Goal: Information Seeking & Learning: Learn about a topic

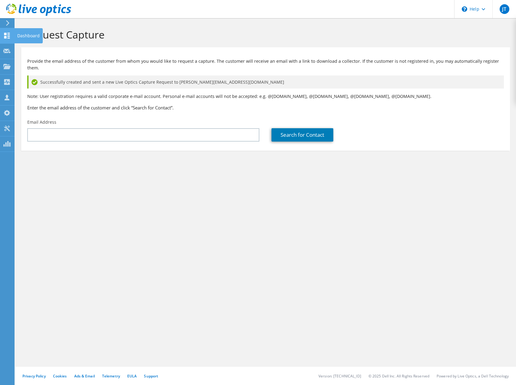
click at [7, 35] on icon at bounding box center [6, 36] width 7 height 6
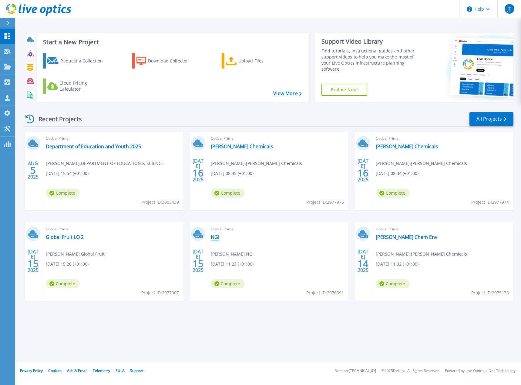
click at [215, 239] on link "NGI" at bounding box center [215, 237] width 8 height 6
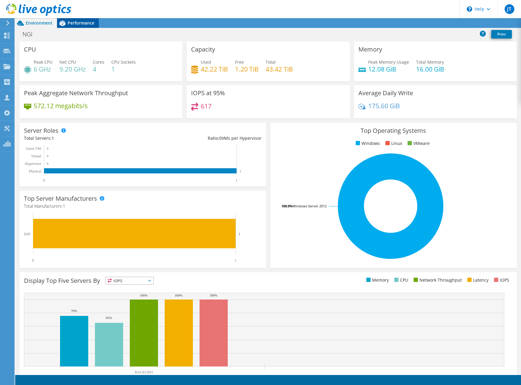
click at [78, 24] on span "Performance" at bounding box center [81, 23] width 27 height 6
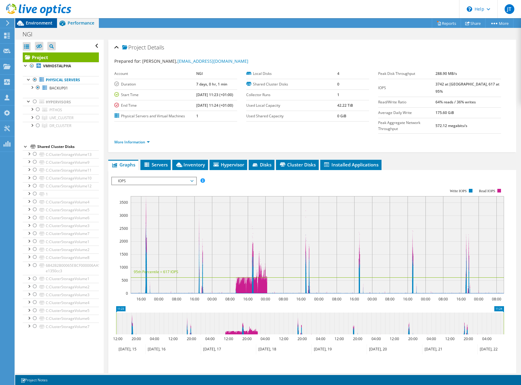
click at [40, 24] on span "Environment" at bounding box center [39, 23] width 27 height 6
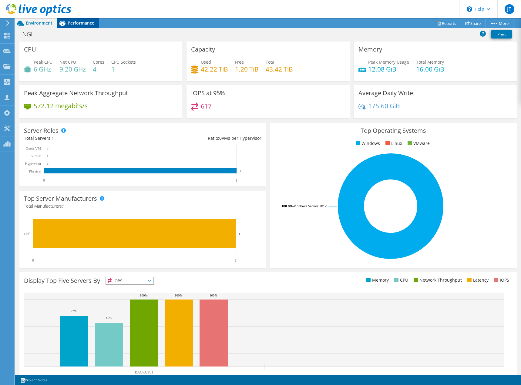
click at [76, 22] on span "Performance" at bounding box center [81, 23] width 27 height 6
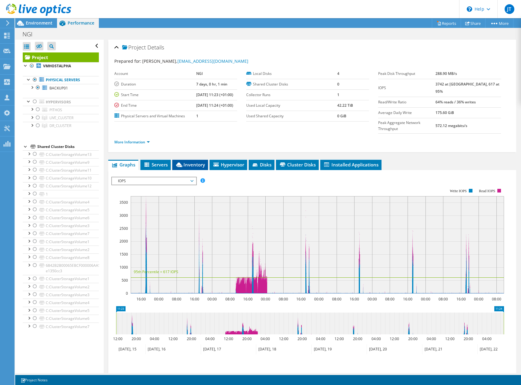
click at [186, 162] on span "Inventory" at bounding box center [190, 165] width 30 height 6
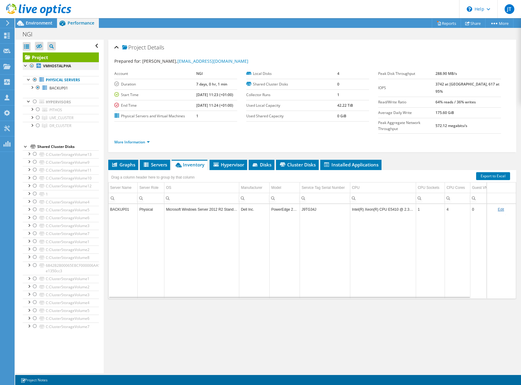
click at [31, 66] on div at bounding box center [32, 65] width 6 height 7
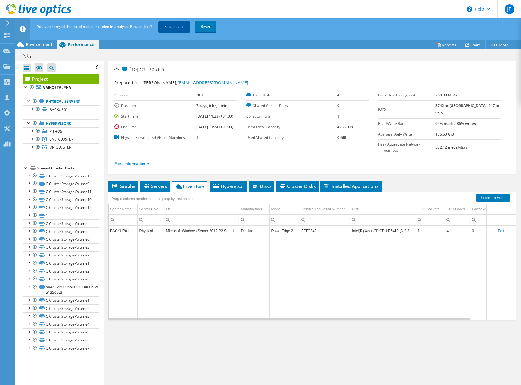
click at [181, 23] on link "Recalculate" at bounding box center [174, 26] width 32 height 11
click at [38, 148] on div at bounding box center [38, 146] width 6 height 7
click at [37, 147] on div at bounding box center [38, 146] width 6 height 7
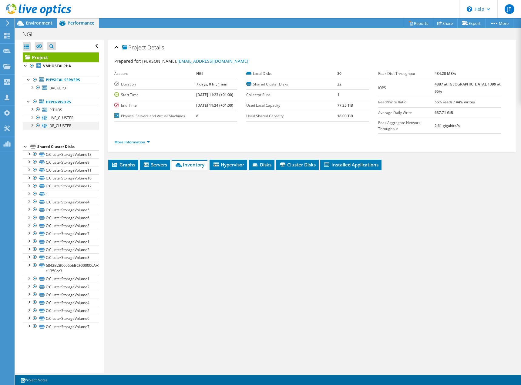
click at [37, 126] on div at bounding box center [38, 125] width 6 height 7
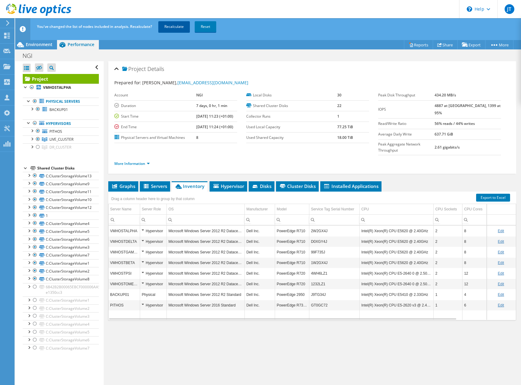
click at [166, 23] on link "Recalculate" at bounding box center [174, 26] width 32 height 11
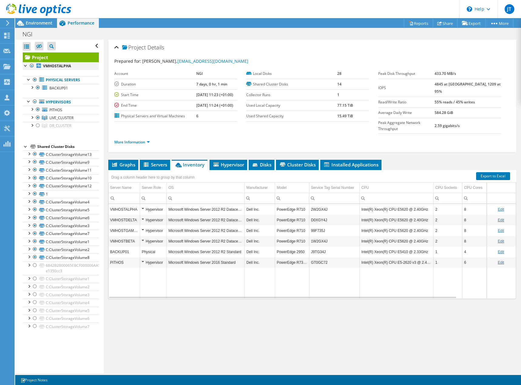
click at [30, 66] on div at bounding box center [32, 65] width 6 height 7
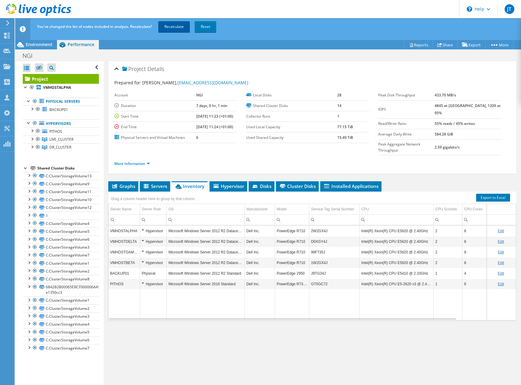
click at [168, 26] on link "Recalculate" at bounding box center [174, 26] width 32 height 11
click at [31, 44] on span "Environment" at bounding box center [39, 45] width 27 height 6
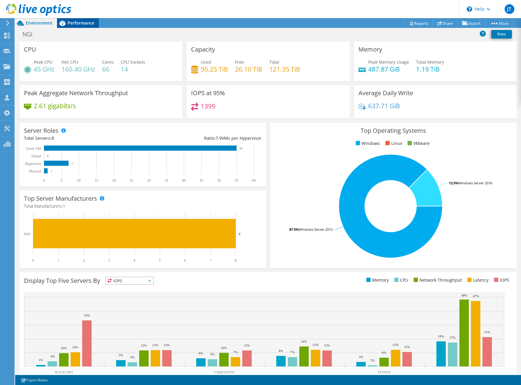
click at [79, 21] on span "Performance" at bounding box center [81, 23] width 27 height 6
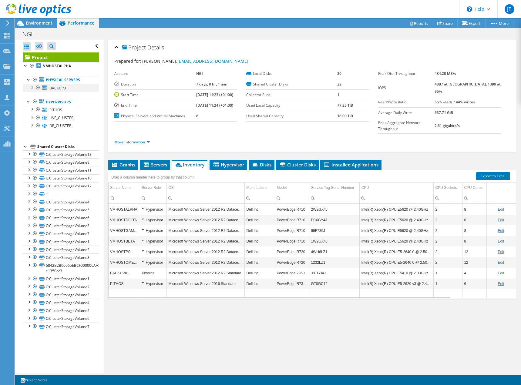
drag, startPoint x: 32, startPoint y: 66, endPoint x: 32, endPoint y: 86, distance: 19.7
click at [32, 66] on div at bounding box center [32, 65] width 6 height 7
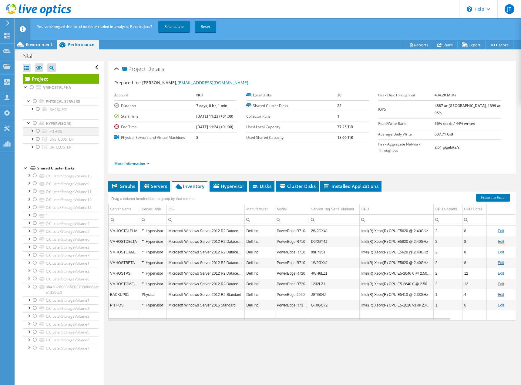
click at [37, 132] on div at bounding box center [38, 130] width 6 height 7
click at [173, 27] on link "Recalculate" at bounding box center [174, 26] width 32 height 11
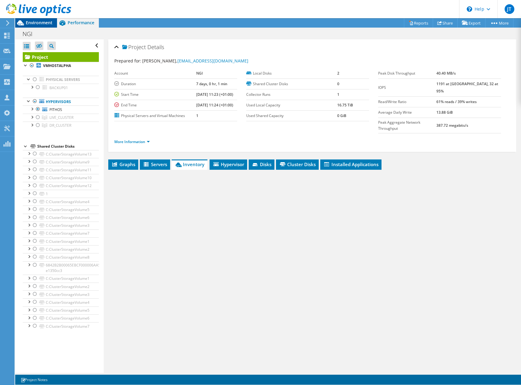
click at [36, 23] on span "Environment" at bounding box center [39, 23] width 27 height 6
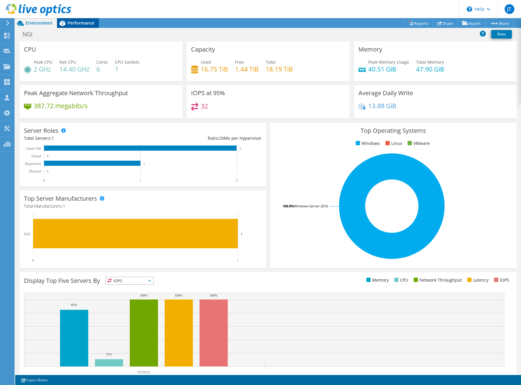
click at [75, 25] on span "Performance" at bounding box center [81, 23] width 27 height 6
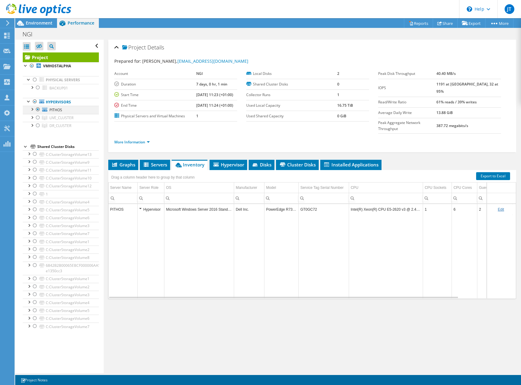
click at [32, 110] on div at bounding box center [32, 109] width 6 height 6
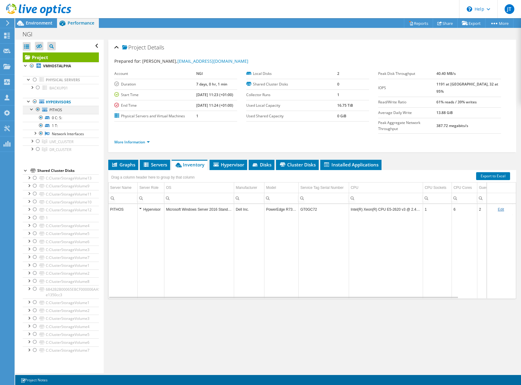
click at [32, 110] on div at bounding box center [32, 109] width 6 height 6
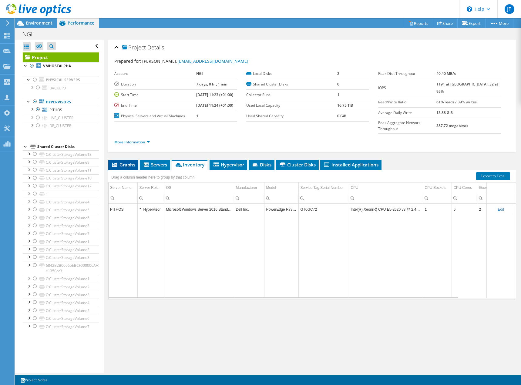
click at [126, 162] on span "Graphs" at bounding box center [123, 165] width 24 height 6
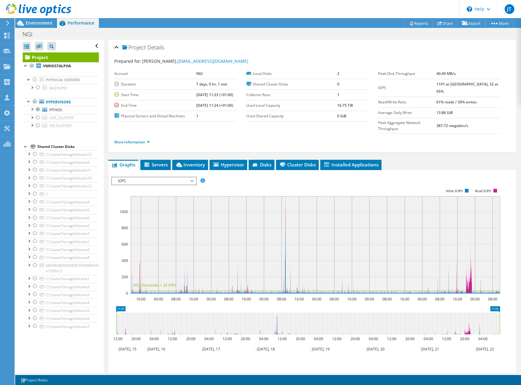
click at [192, 177] on span "IOPS" at bounding box center [154, 180] width 78 height 7
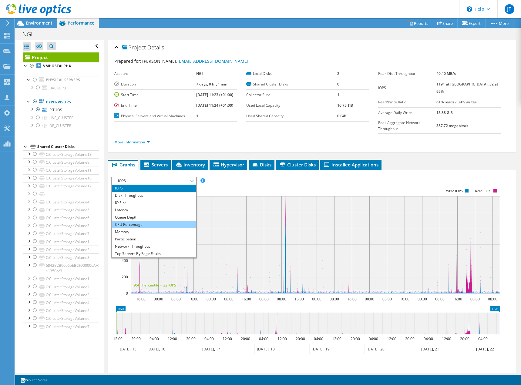
click at [144, 221] on li "CPU Percentage" at bounding box center [154, 224] width 84 height 7
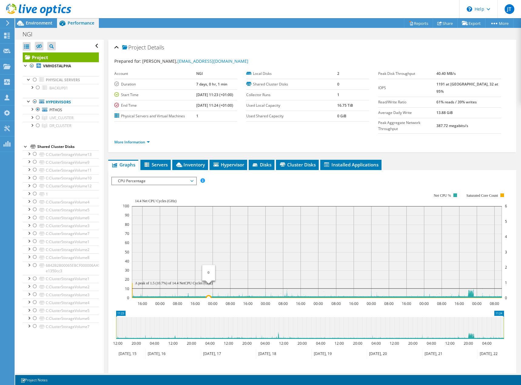
click at [209, 222] on rect at bounding box center [317, 252] width 370 height 92
click at [192, 177] on span "CPU Percentage" at bounding box center [154, 180] width 78 height 7
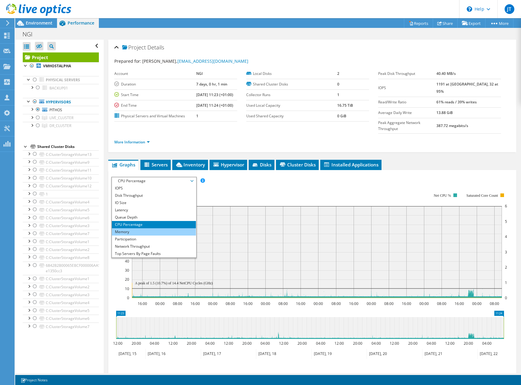
click at [143, 228] on li "Memory" at bounding box center [154, 231] width 84 height 7
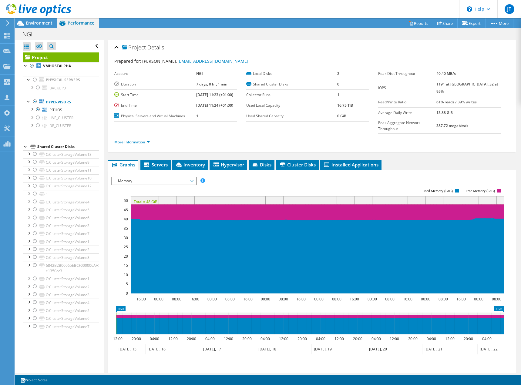
click at [190, 177] on span "Memory" at bounding box center [154, 180] width 78 height 7
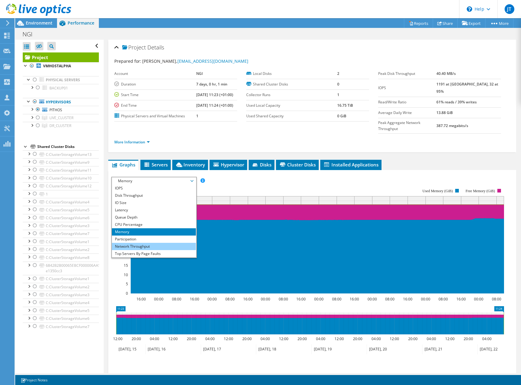
click at [146, 243] on li "Network Throughput" at bounding box center [154, 246] width 84 height 7
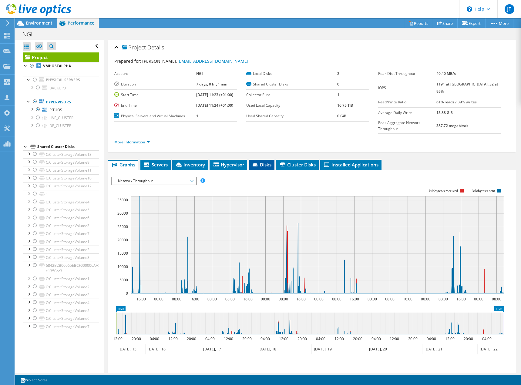
click at [261, 160] on li "Disks" at bounding box center [262, 165] width 26 height 10
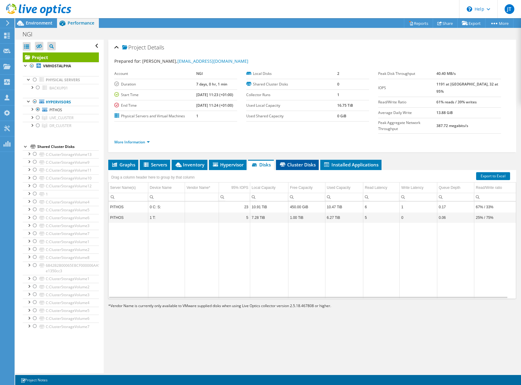
click at [290, 162] on span "Cluster Disks" at bounding box center [297, 165] width 37 height 6
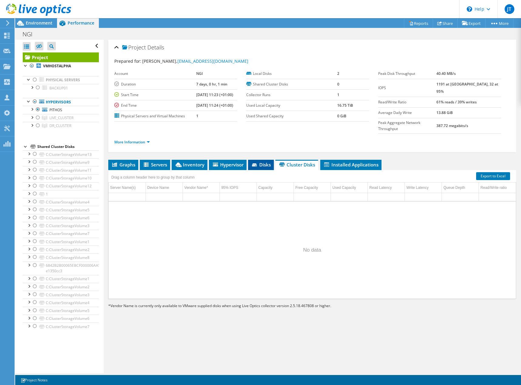
click at [261, 160] on li "Disks" at bounding box center [261, 165] width 26 height 10
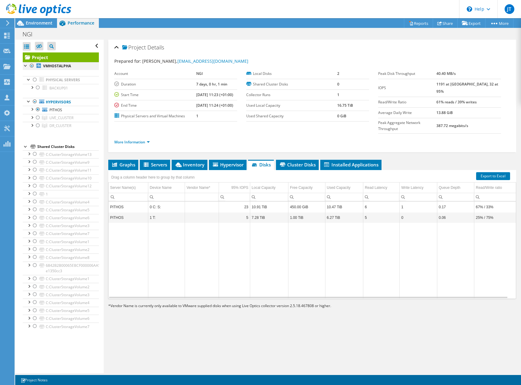
click at [29, 65] on div at bounding box center [32, 65] width 6 height 7
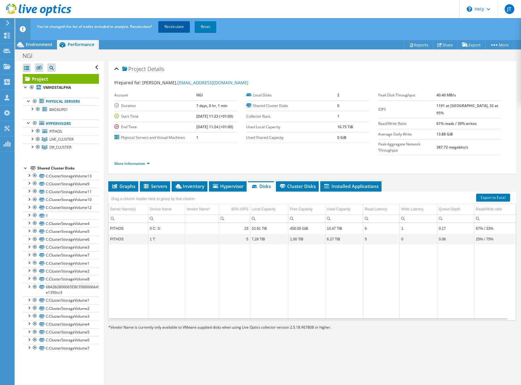
click at [171, 22] on link "Recalculate" at bounding box center [174, 26] width 32 height 11
click at [31, 45] on span "Environment" at bounding box center [39, 45] width 27 height 6
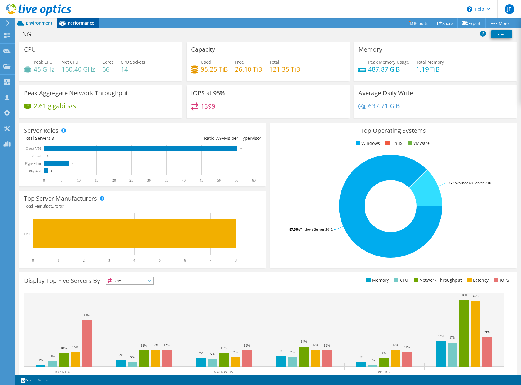
click at [83, 25] on span "Performance" at bounding box center [81, 23] width 27 height 6
